Goal: Information Seeking & Learning: Learn about a topic

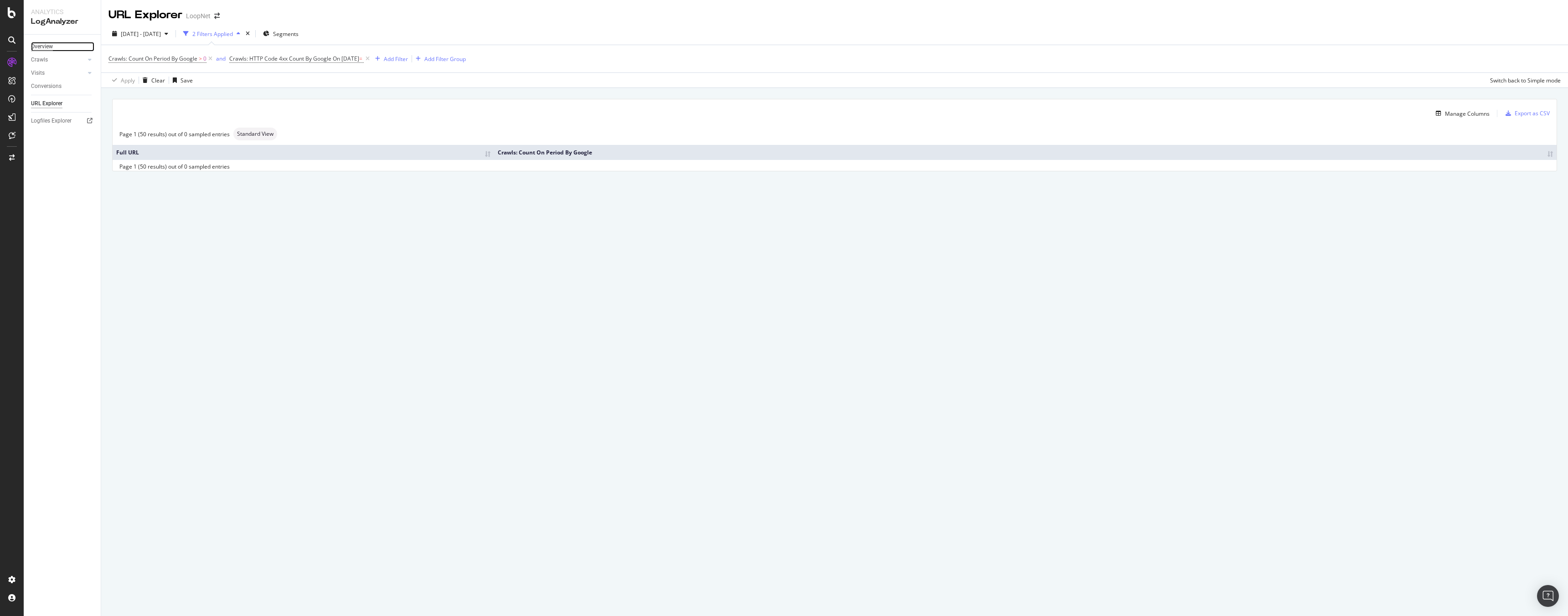
click at [35, 44] on div "Overview" at bounding box center [42, 47] width 22 height 10
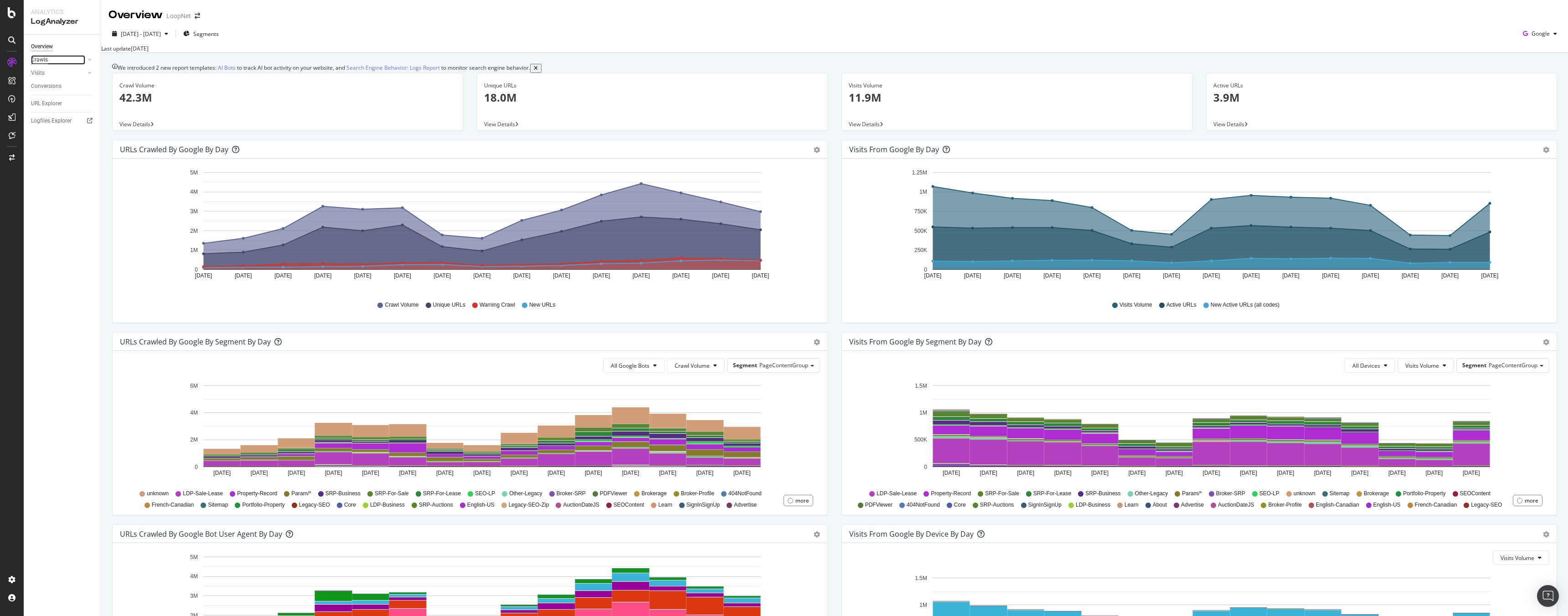
click at [44, 57] on div "Crawls" at bounding box center [39, 60] width 17 height 10
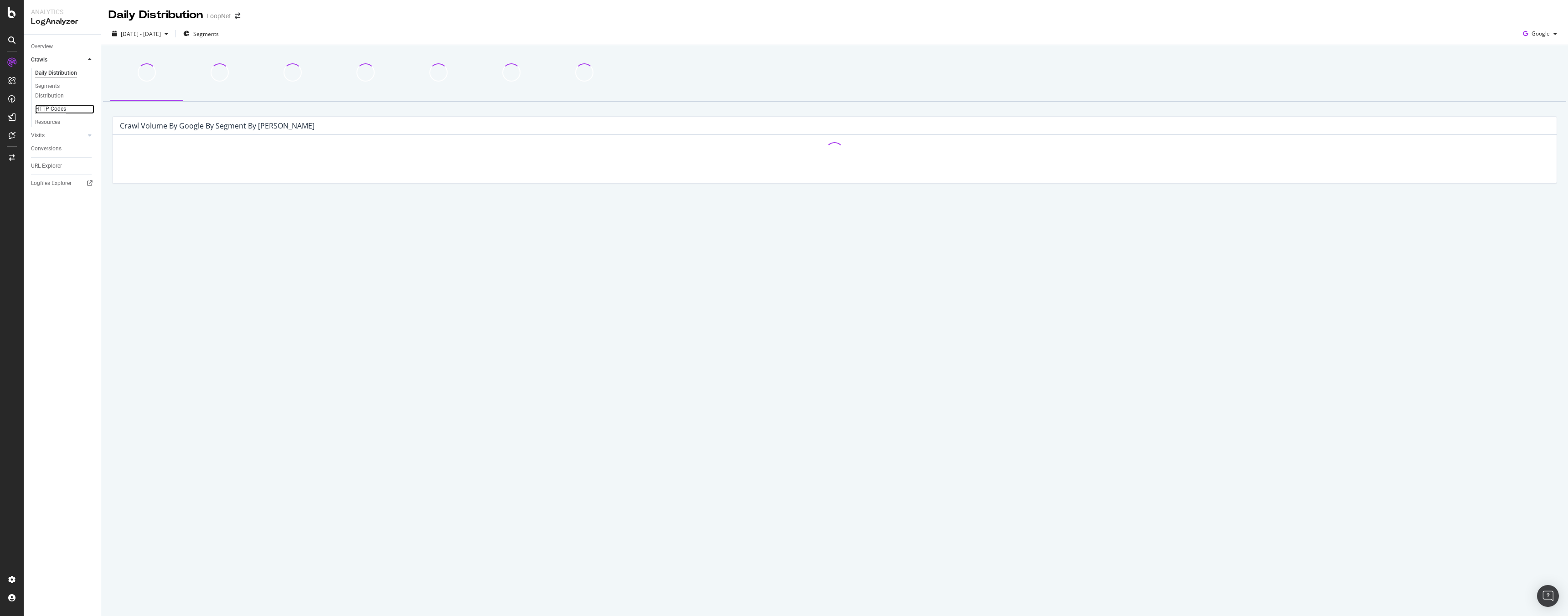
click at [50, 107] on div "HTTP Codes" at bounding box center [50, 109] width 31 height 10
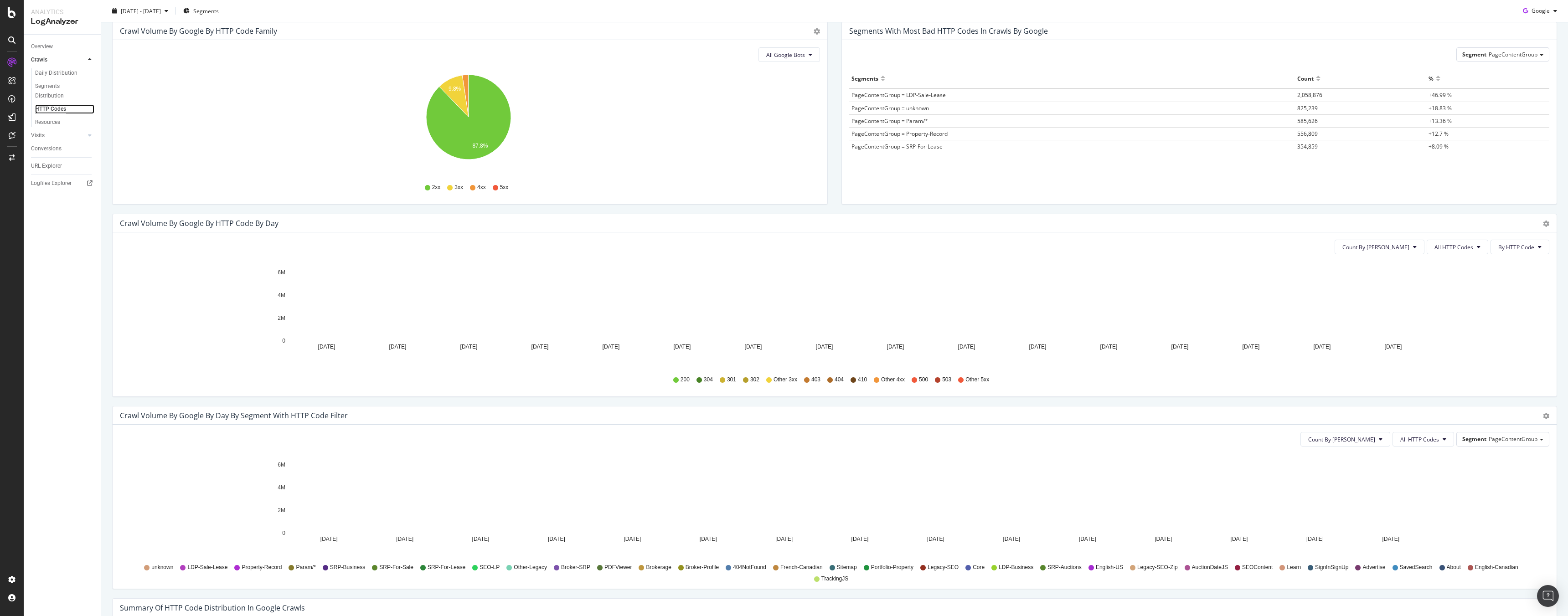
scroll to position [78, 0]
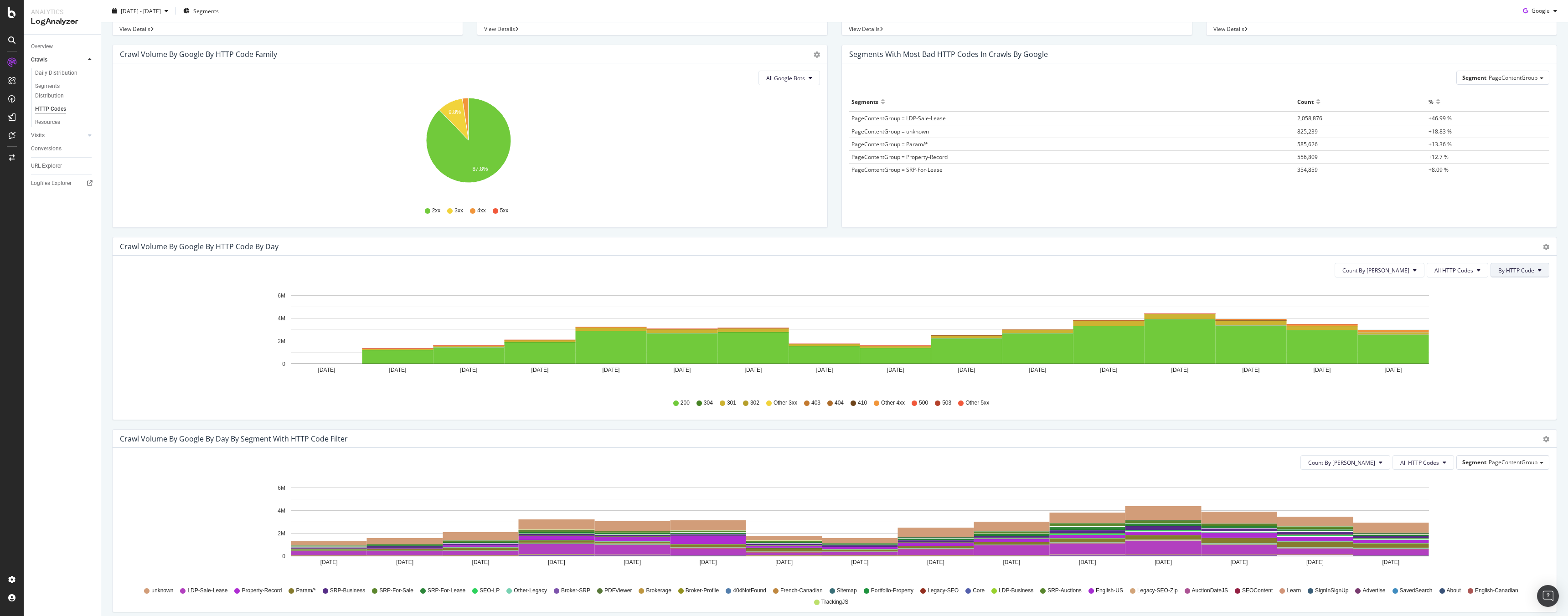
click at [1512, 267] on span "By HTTP Code" at bounding box center [1516, 270] width 36 height 7
click at [1506, 287] on span "By Family" at bounding box center [1509, 289] width 36 height 8
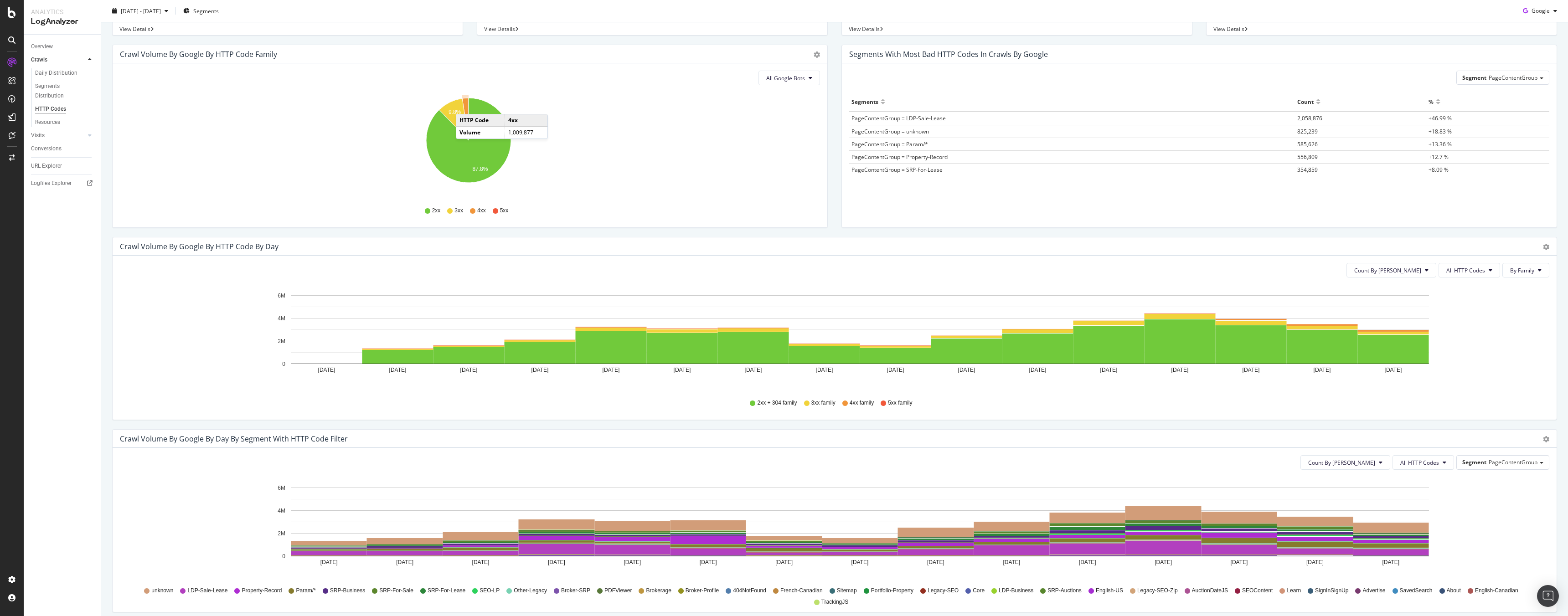
click at [465, 105] on icon "A chart." at bounding box center [465, 119] width 6 height 42
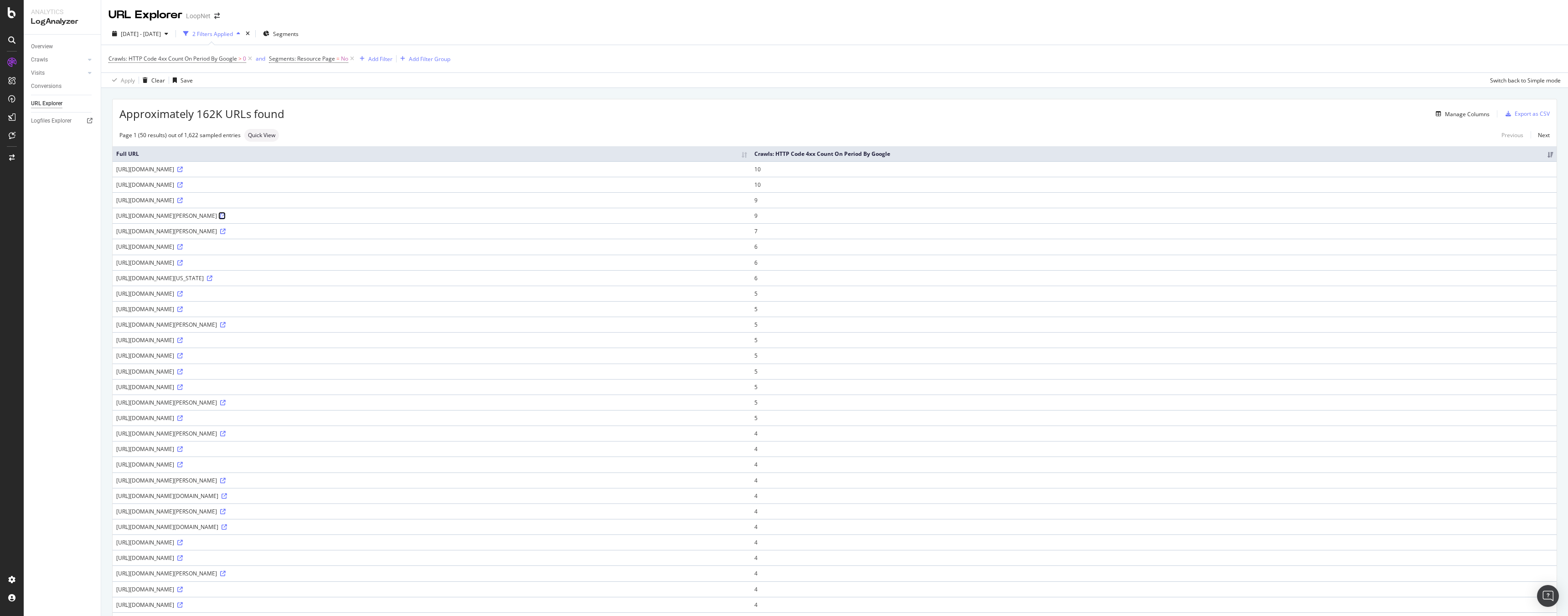
click at [225, 216] on icon at bounding box center [223, 216] width 5 height 5
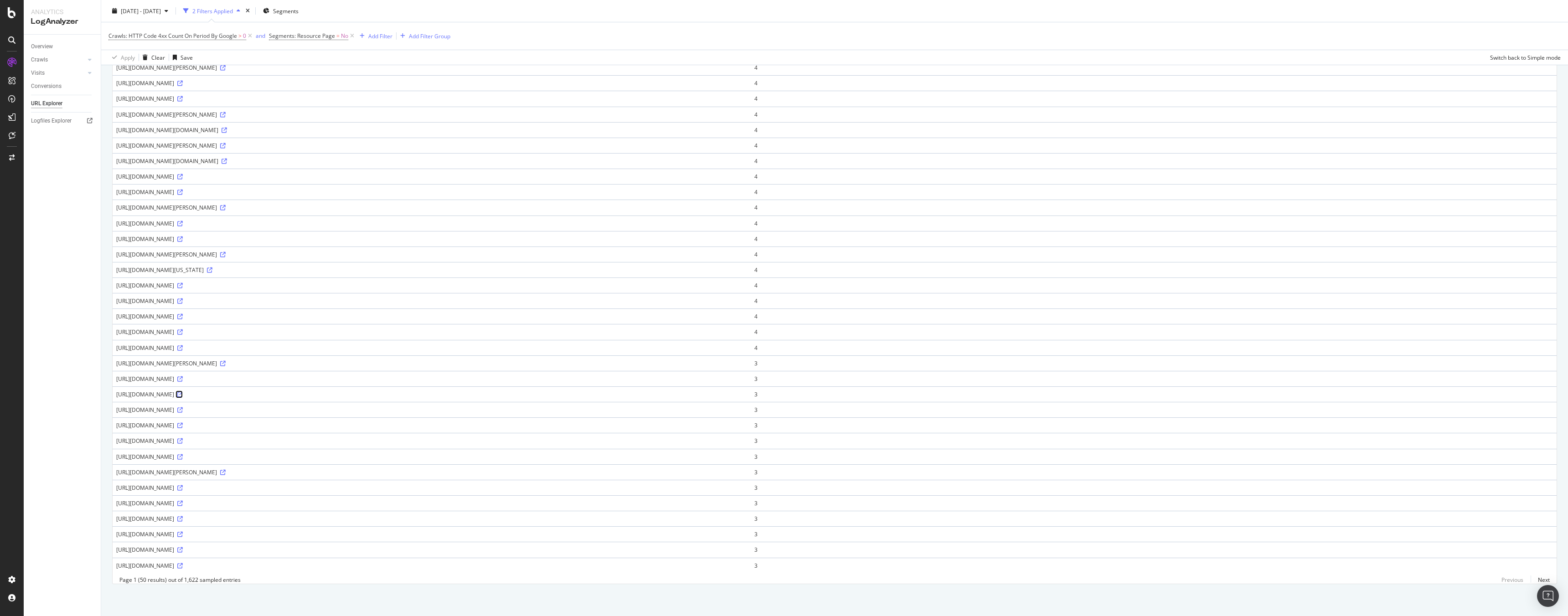
click at [183, 391] on icon at bounding box center [180, 394] width 5 height 5
